Goal: Find contact information: Find contact information

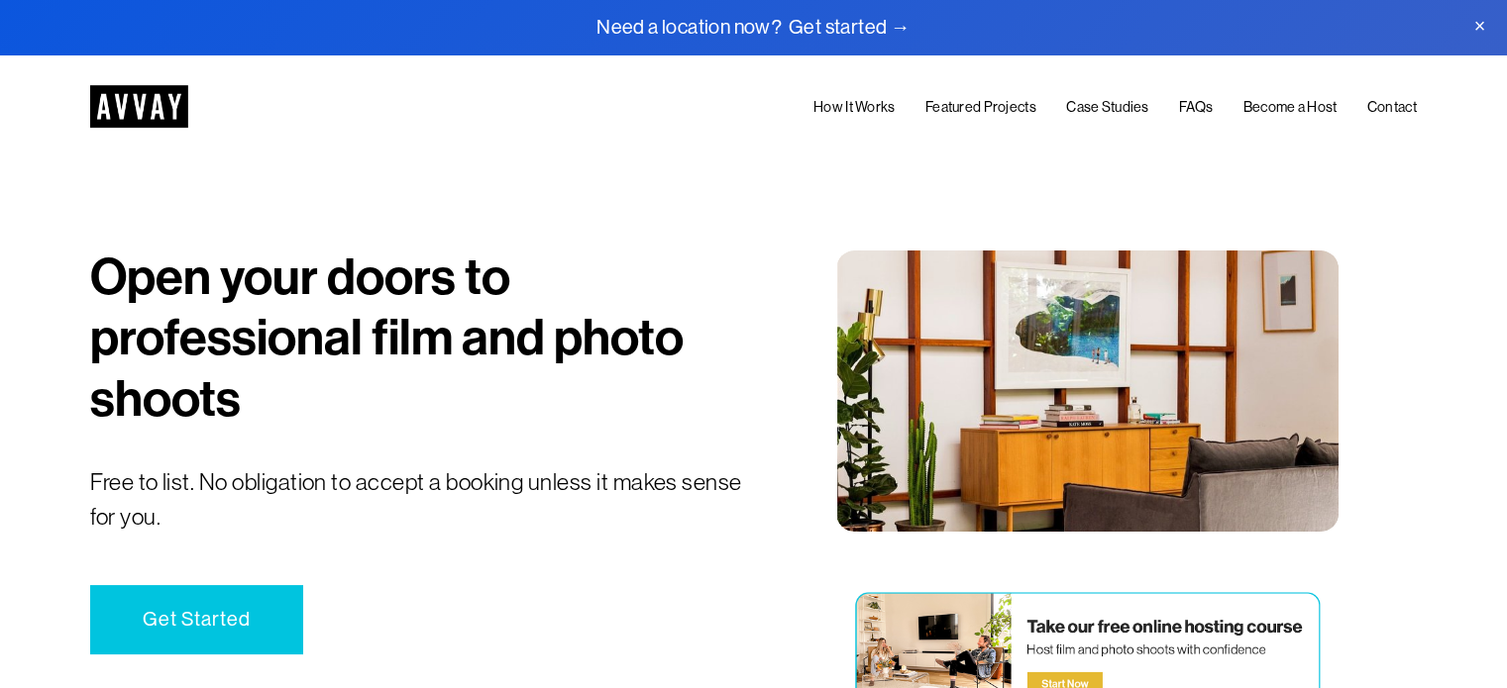
click at [696, 21] on link at bounding box center [753, 27] width 1507 height 55
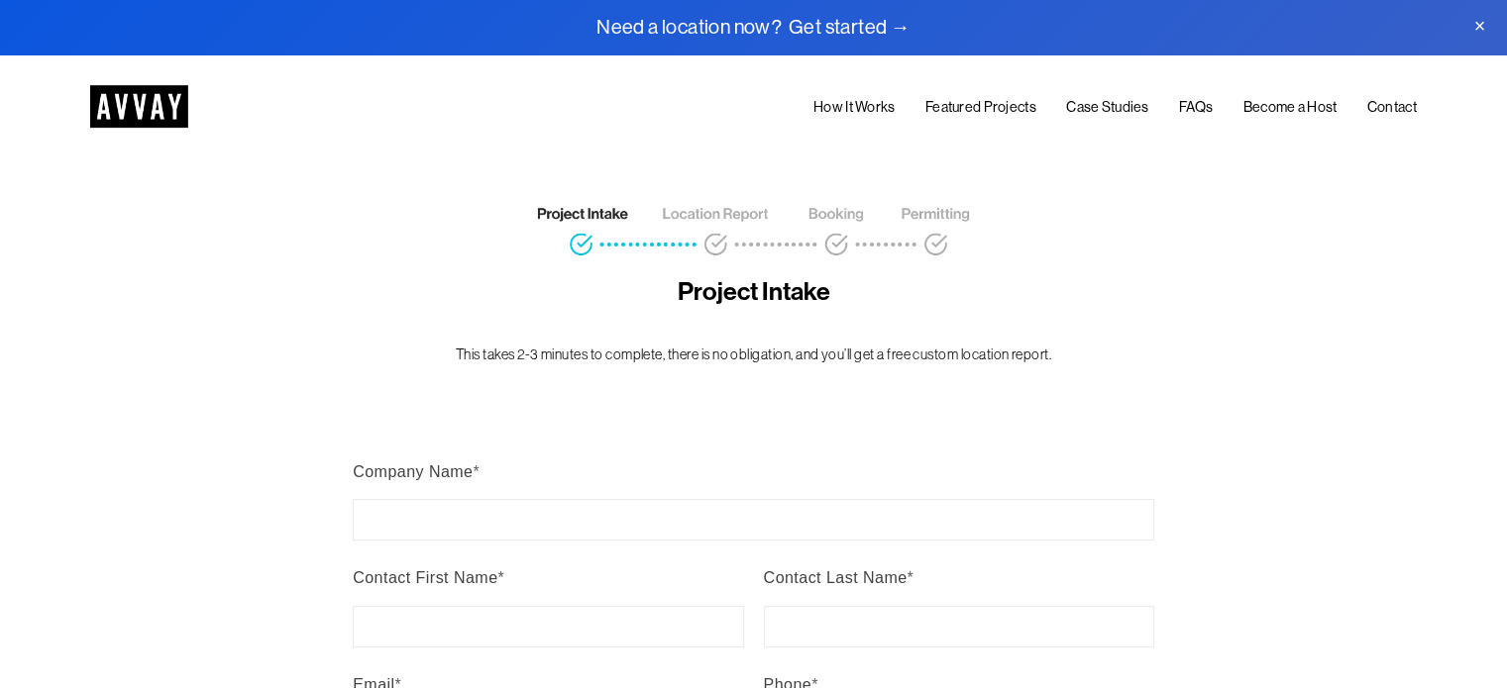
click at [1388, 110] on link "Contact" at bounding box center [1392, 108] width 50 height 24
